Goal: Find specific page/section

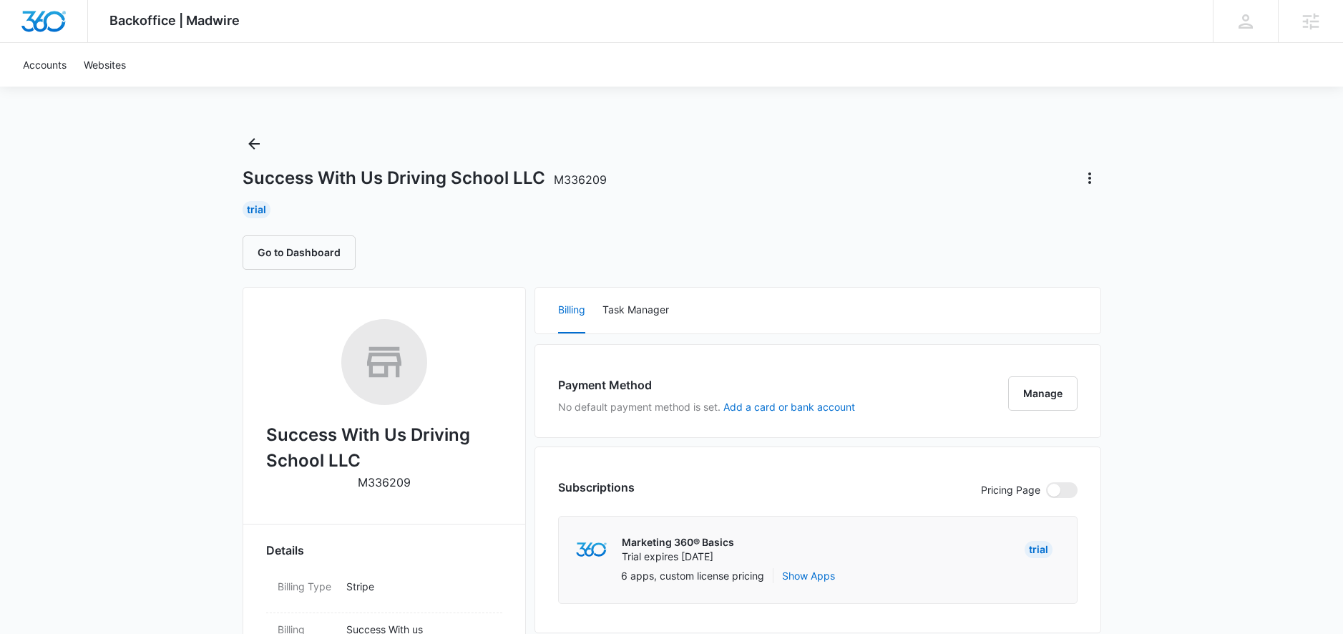
scroll to position [3, 0]
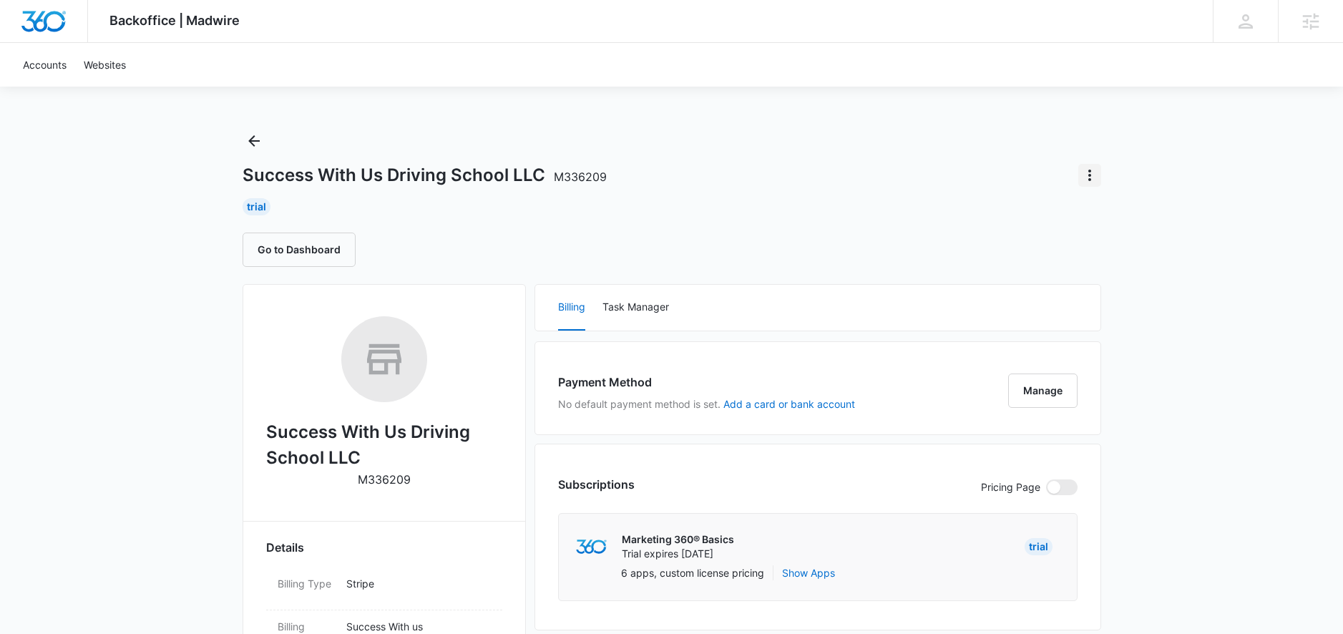
click at [1081, 182] on icon "Actions" at bounding box center [1089, 175] width 17 height 17
click at [1040, 179] on div "Success With Us Driving School LLC M336209" at bounding box center [672, 175] width 859 height 23
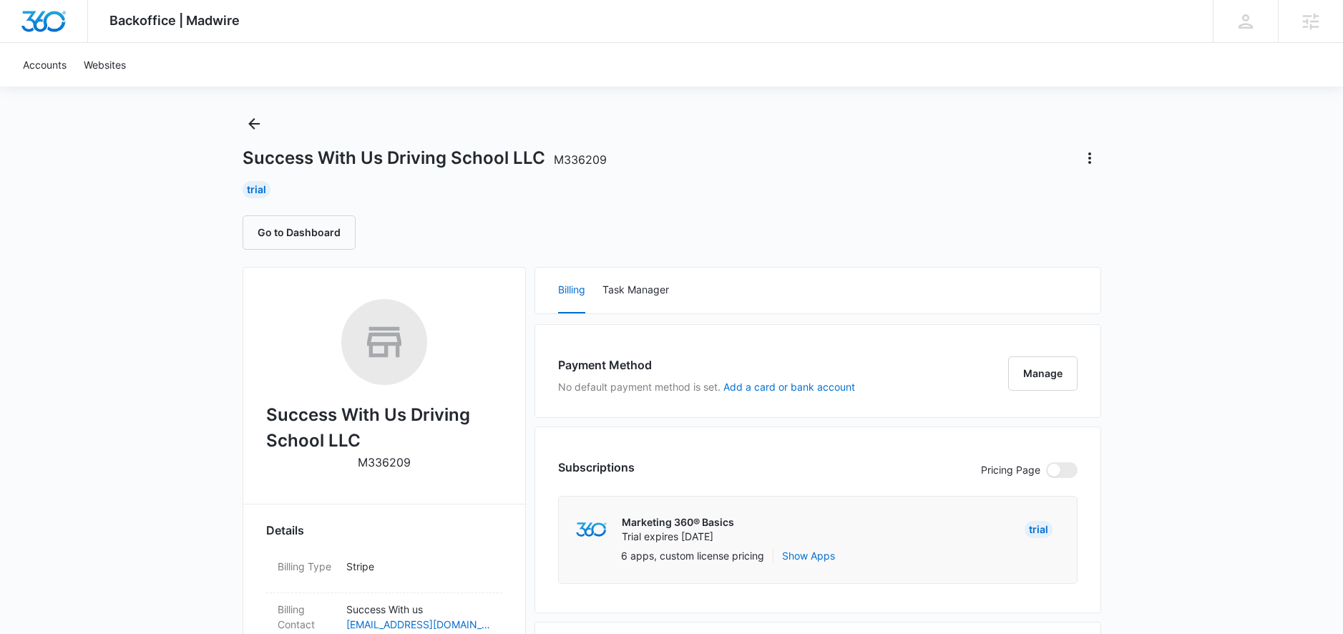
scroll to position [0, 0]
